Goal: Task Accomplishment & Management: Manage account settings

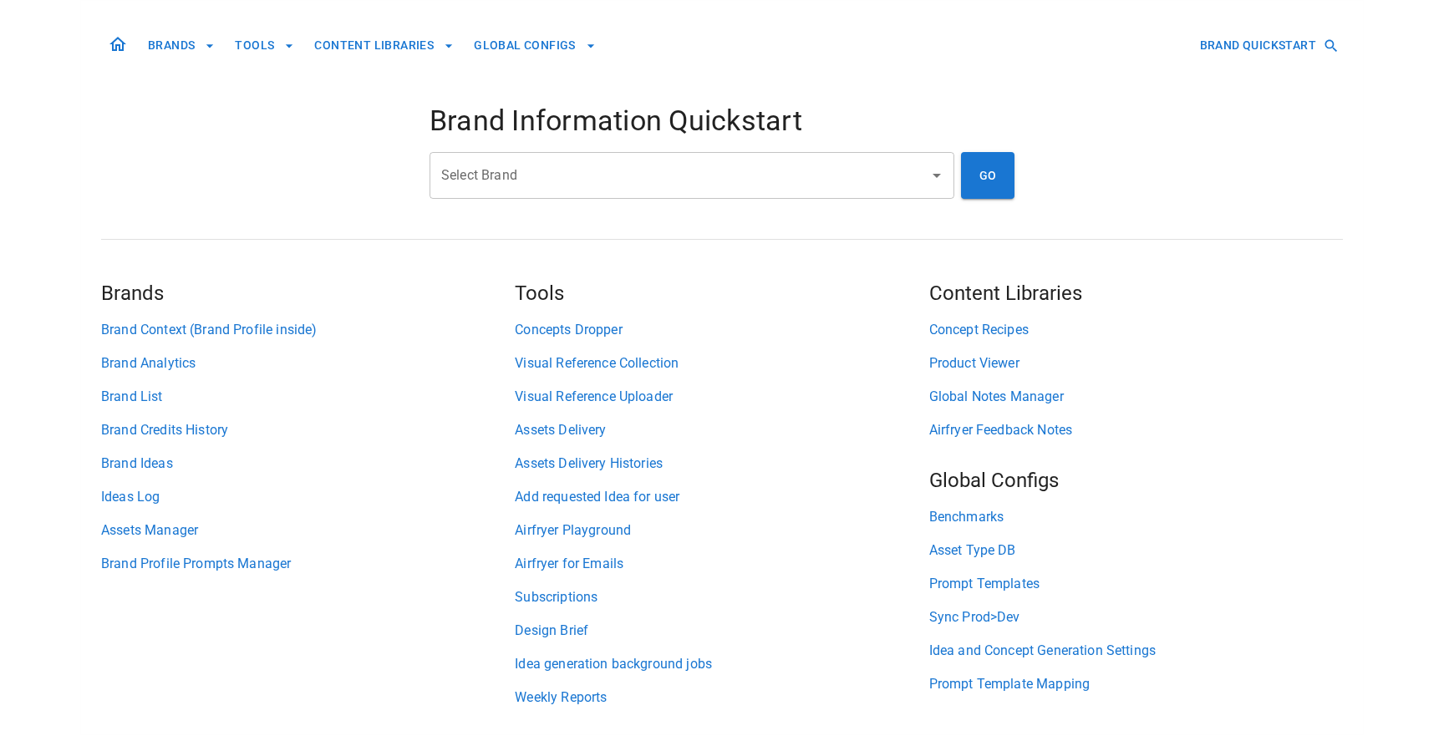
click at [569, 169] on input "Select Brand" at bounding box center [679, 176] width 485 height 32
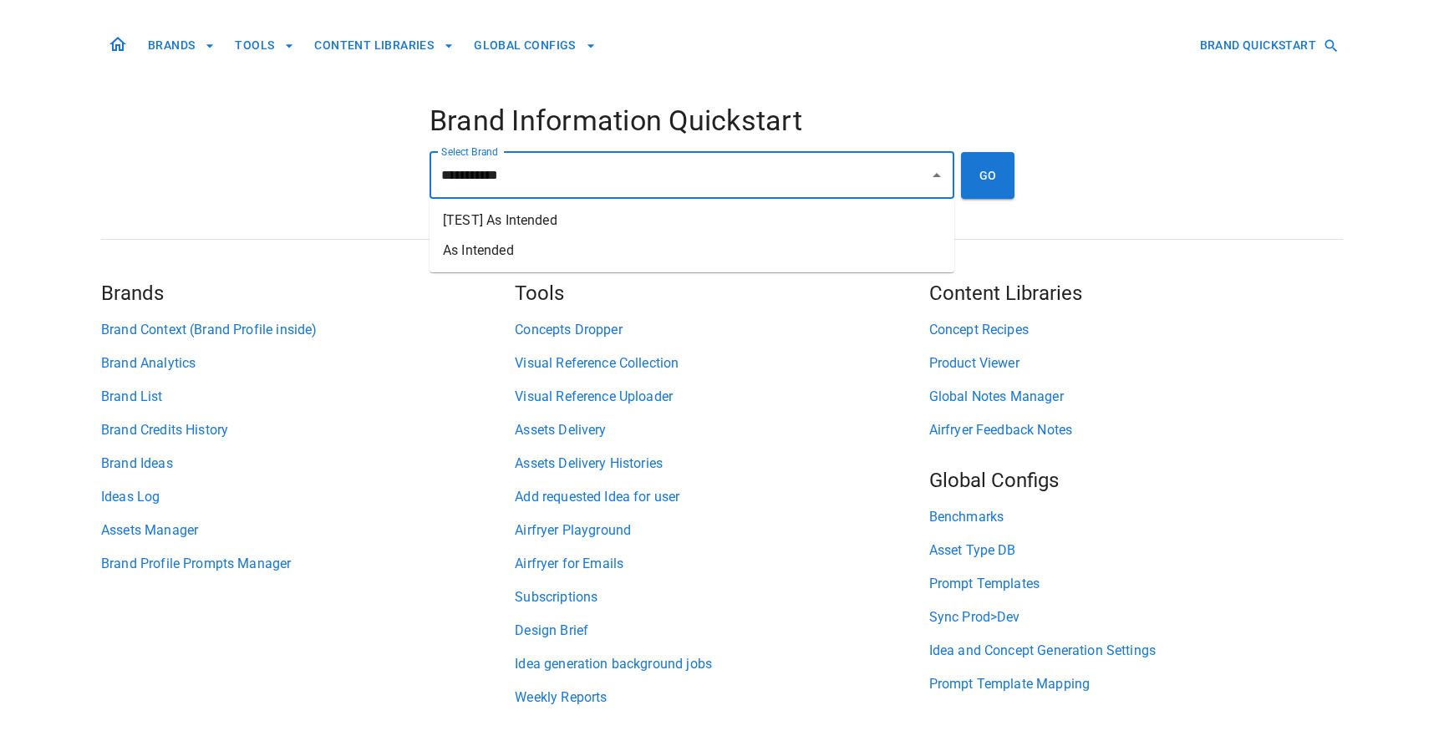
click at [573, 239] on li "As Intended" at bounding box center [691, 251] width 525 height 30
type input "**********"
click at [977, 172] on button "GO" at bounding box center [987, 175] width 53 height 47
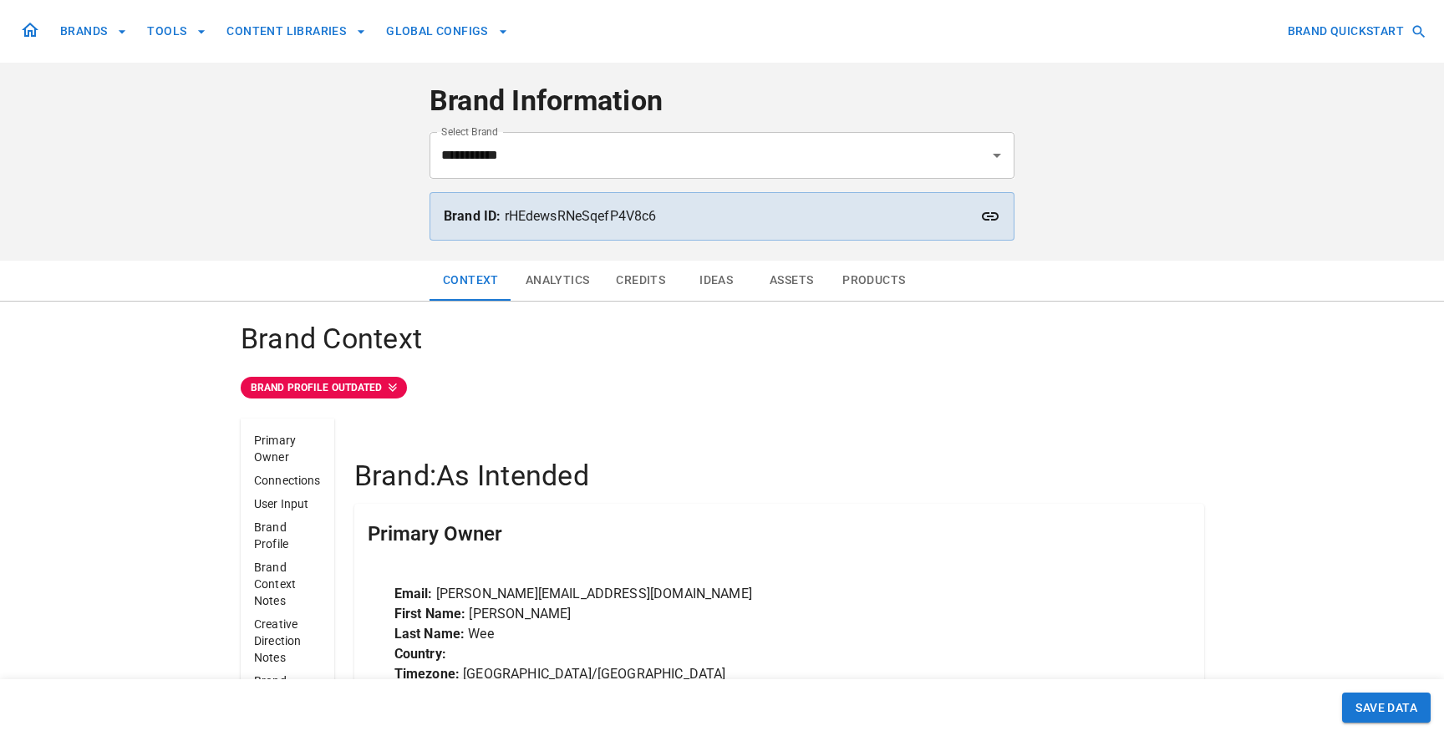
click at [800, 287] on button "Assets" at bounding box center [791, 281] width 75 height 40
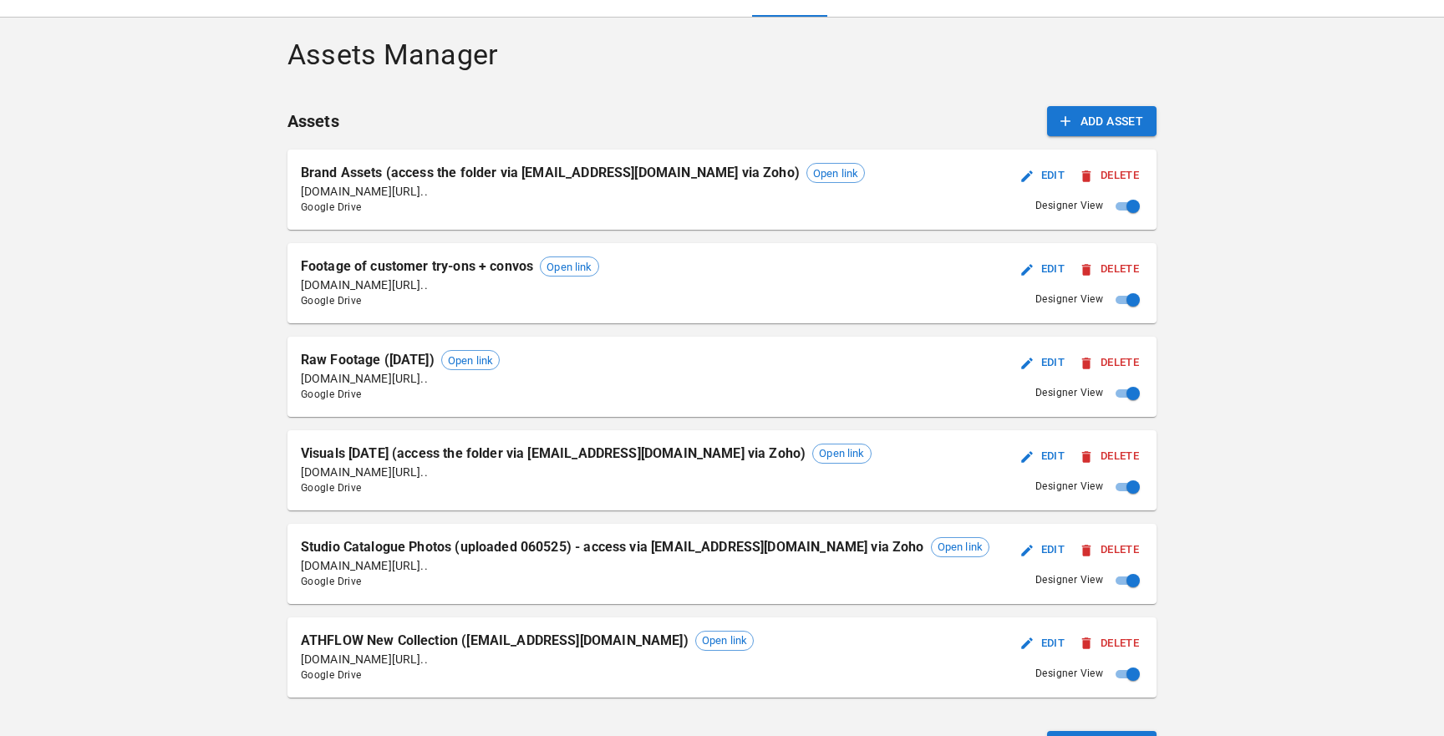
scroll to position [294, 0]
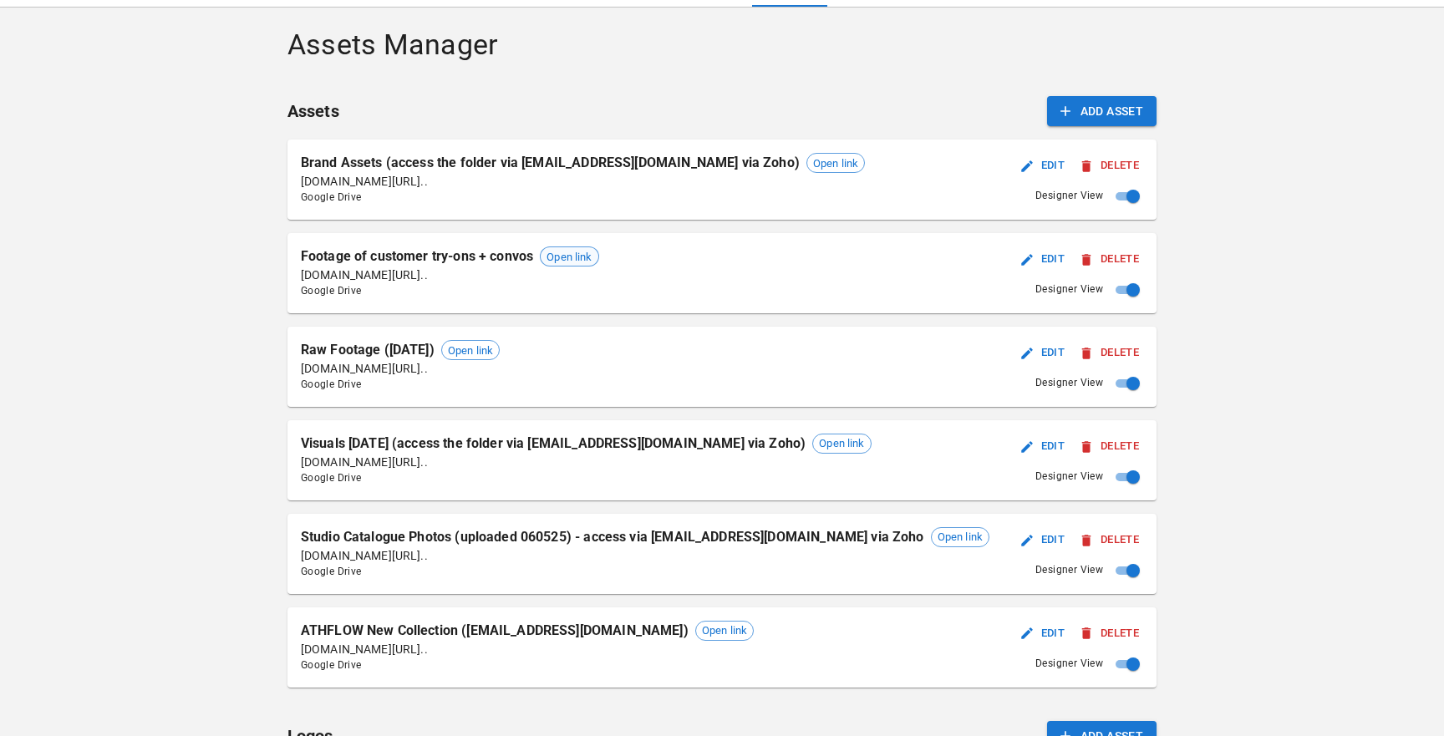
click at [597, 255] on span "Open link" at bounding box center [569, 257] width 57 height 17
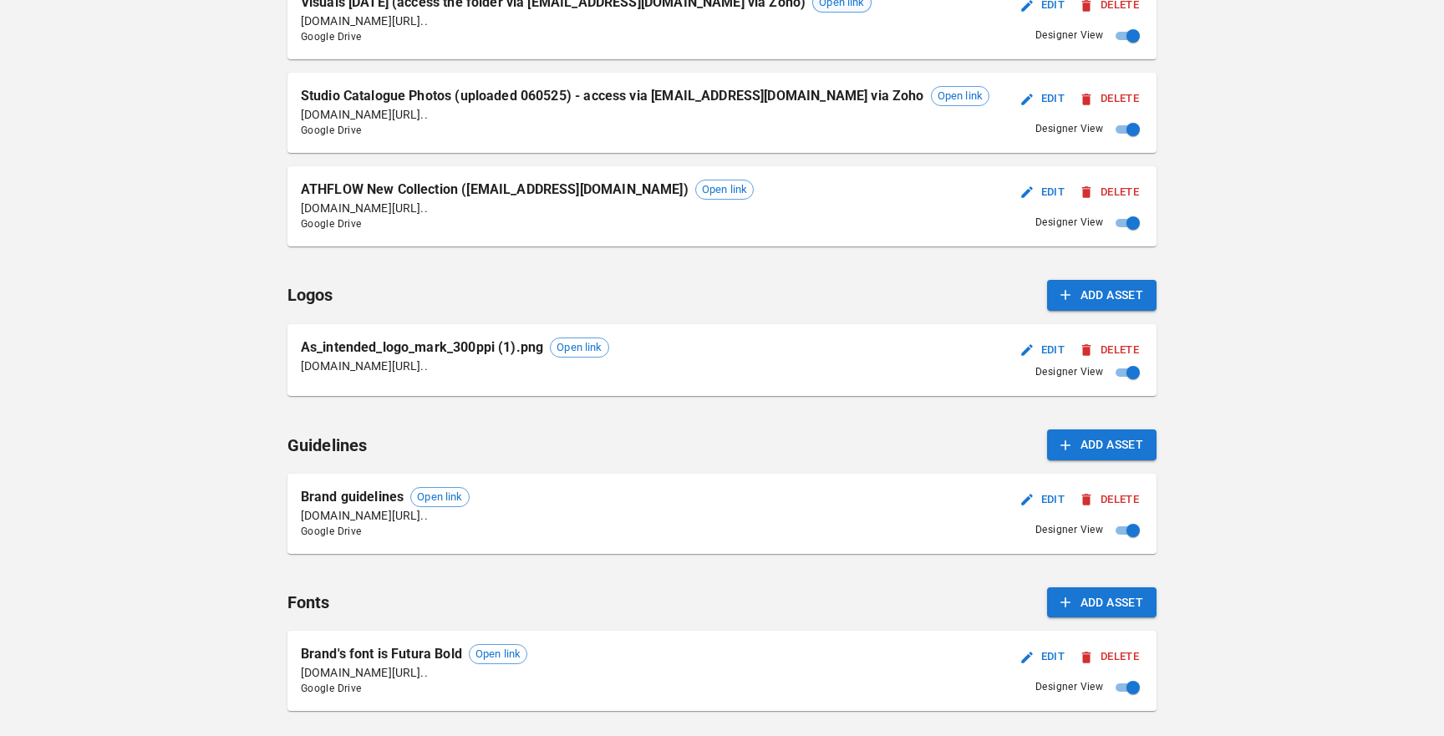
scroll to position [927, 0]
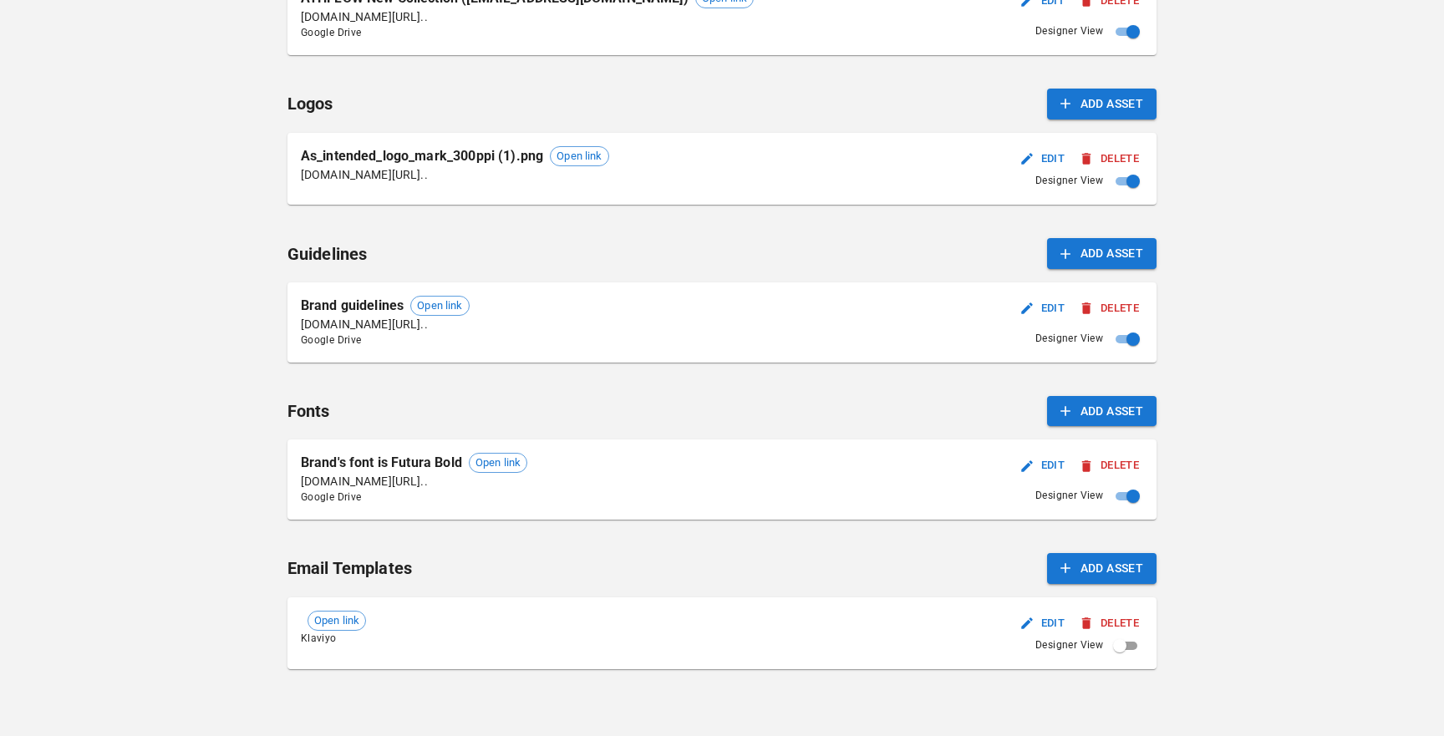
click at [1076, 621] on button "Delete" at bounding box center [1109, 624] width 67 height 26
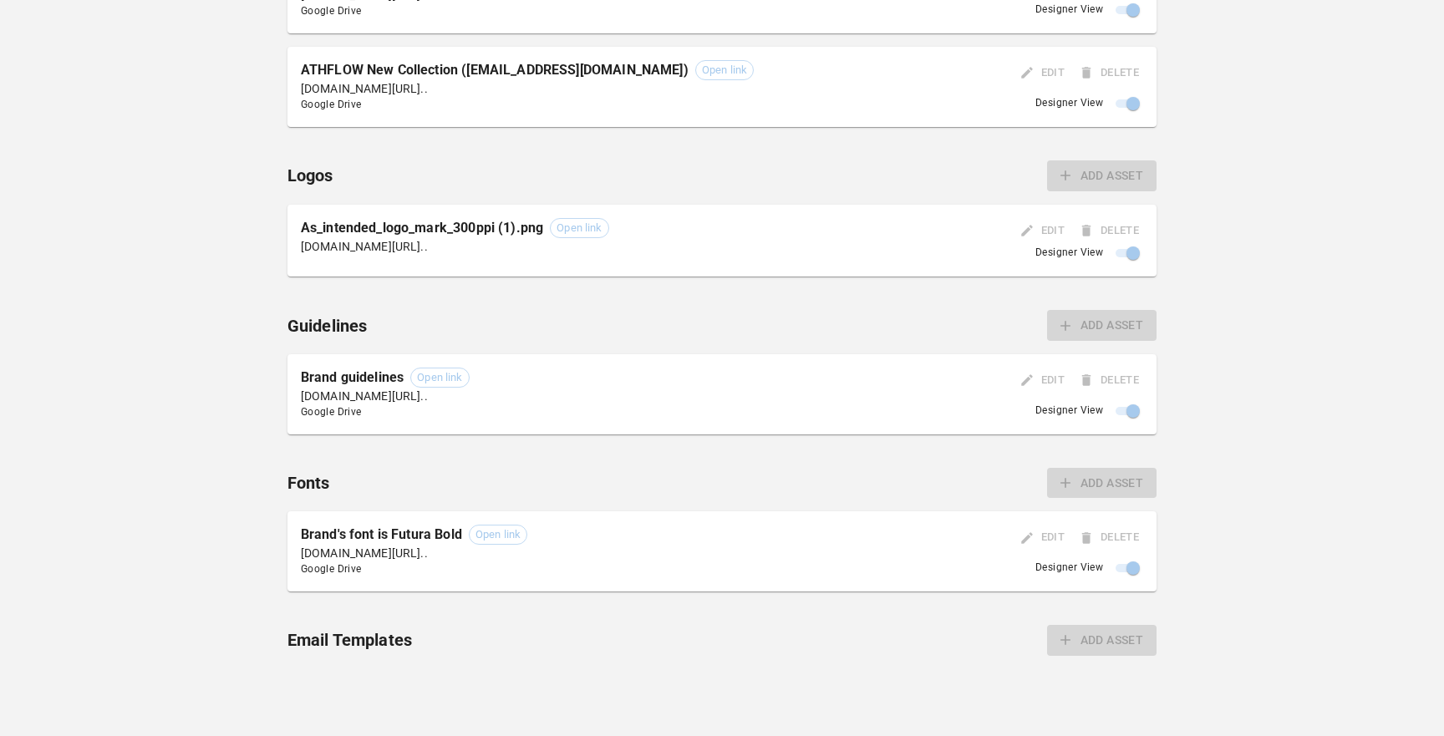
scroll to position [854, 0]
click at [233, 554] on div "Context Analytics Credits Ideas Assets Products Assets Manager Assets Add Asset…" at bounding box center [722, 72] width 1444 height 1330
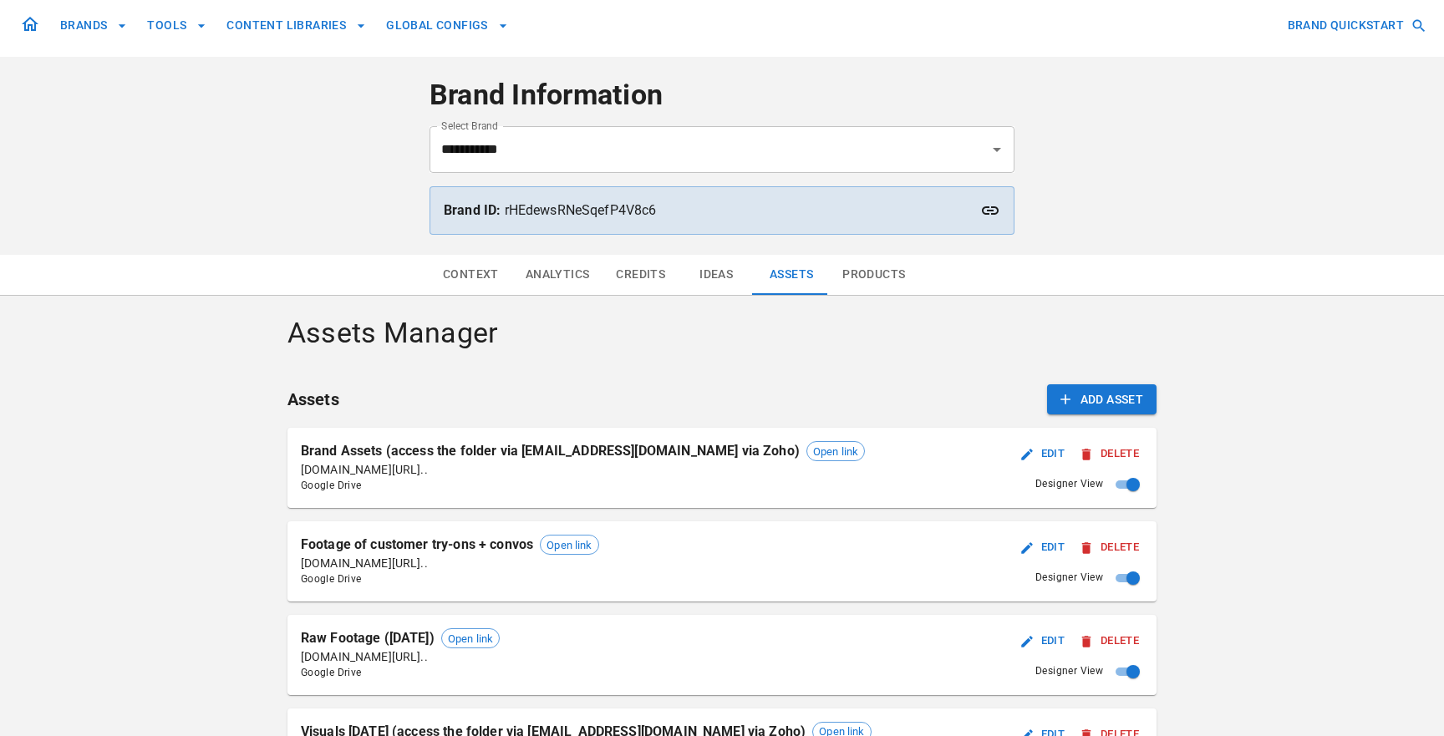
scroll to position [0, 0]
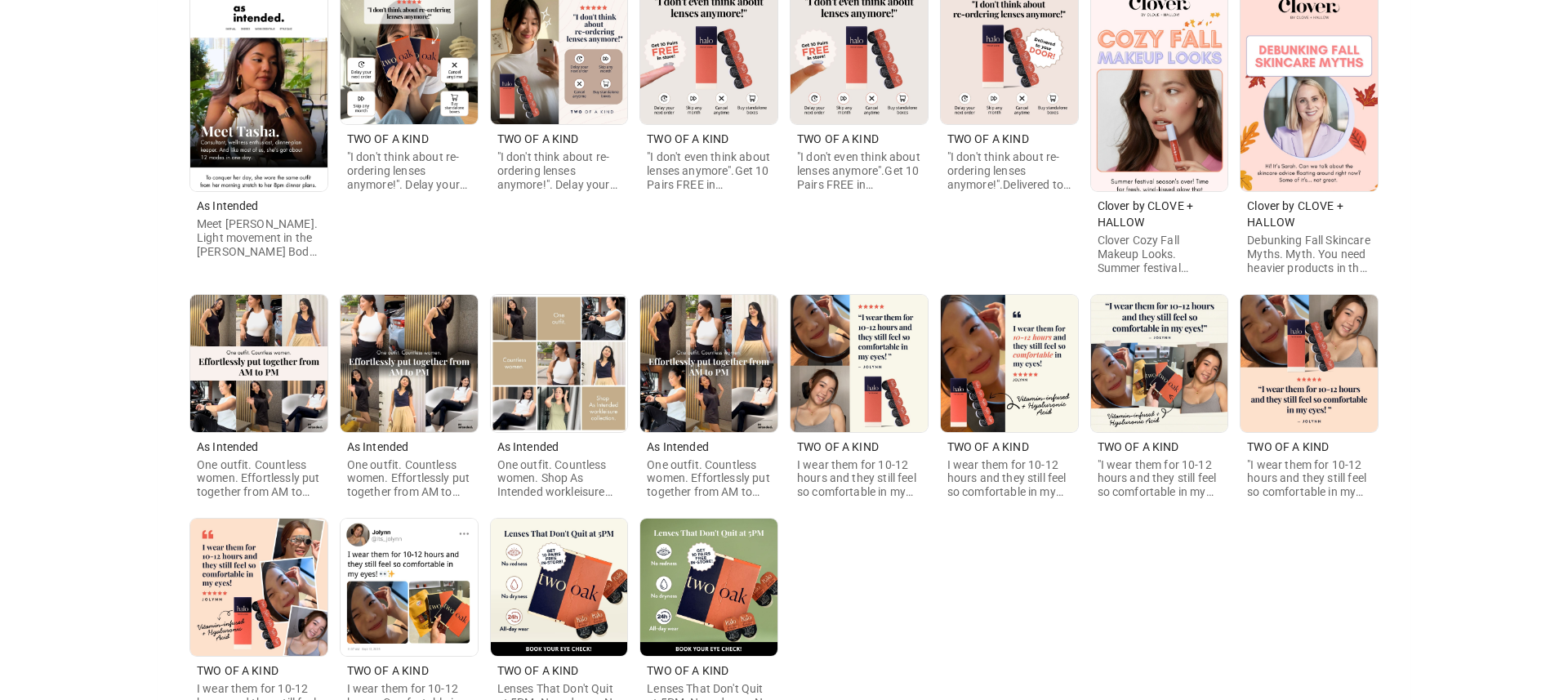
scroll to position [431, 0]
